Goal: Find specific page/section: Find specific page/section

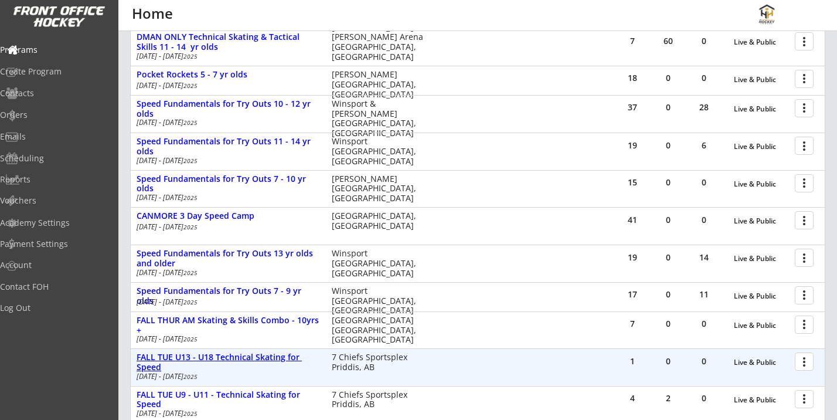
scroll to position [340, 0]
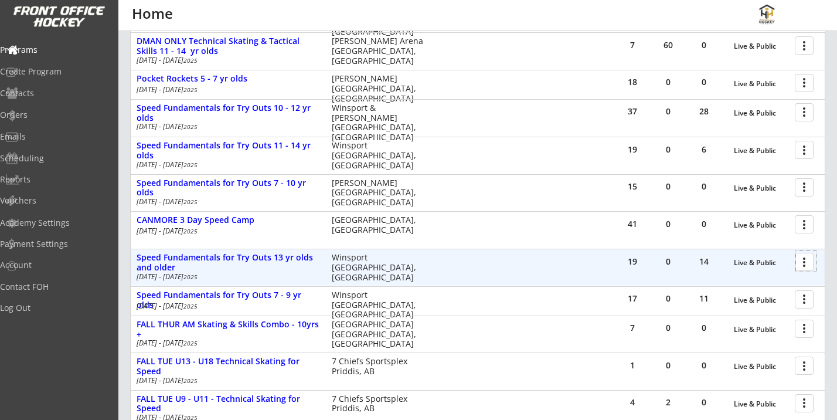
click at [805, 260] on div at bounding box center [806, 261] width 21 height 21
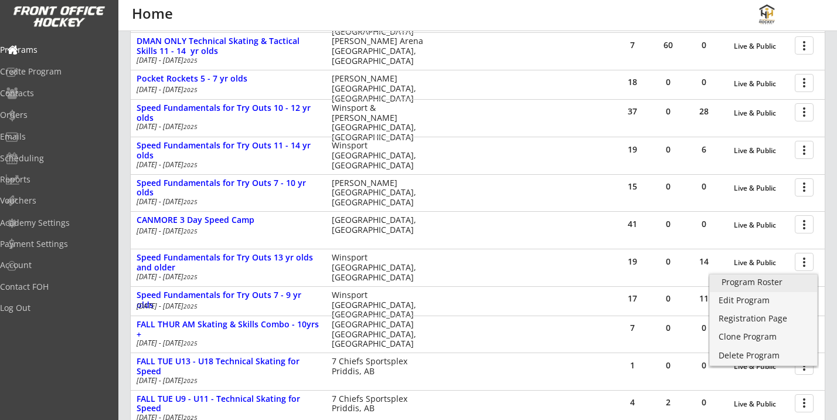
click at [760, 284] on div "Program Roster" at bounding box center [763, 282] width 84 height 8
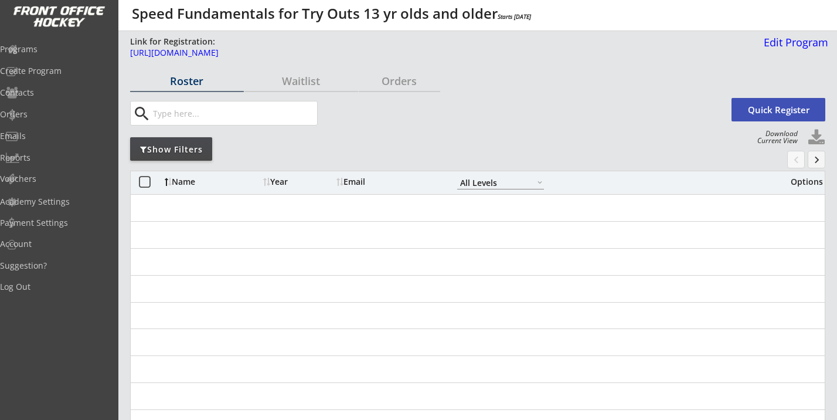
select select ""All Levels""
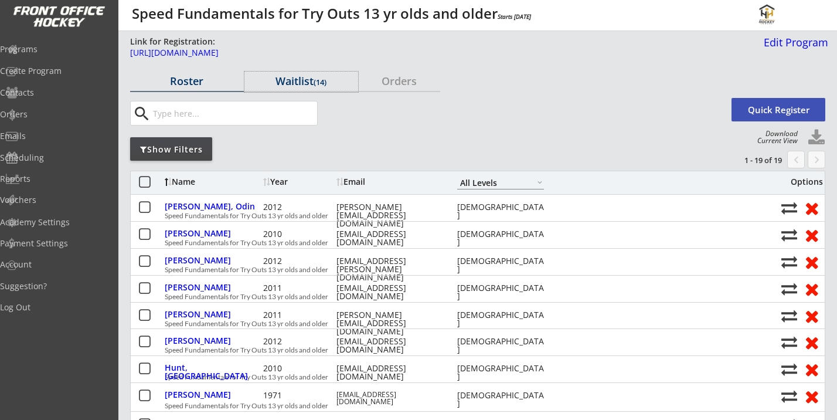
click at [312, 78] on div "Waitlist (14)" at bounding box center [301, 81] width 114 height 11
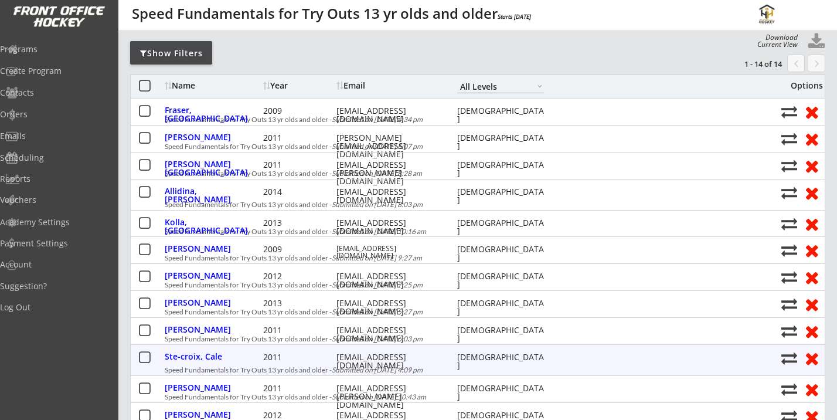
scroll to position [95, 0]
